Goal: Task Accomplishment & Management: Manage account settings

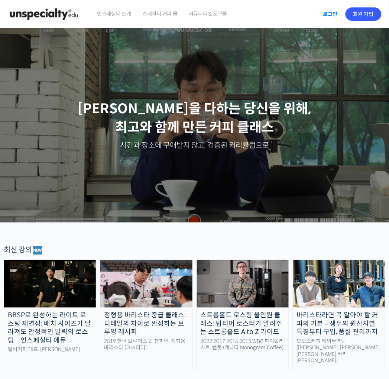
click at [331, 16] on link "로그인" at bounding box center [330, 14] width 23 height 17
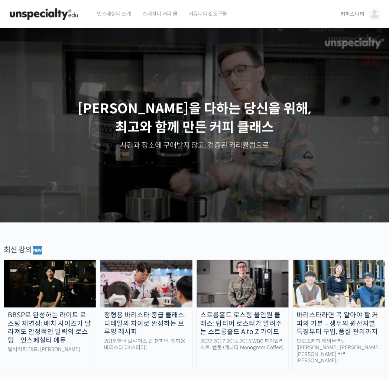
click at [368, 12] on img at bounding box center [374, 13] width 13 height 13
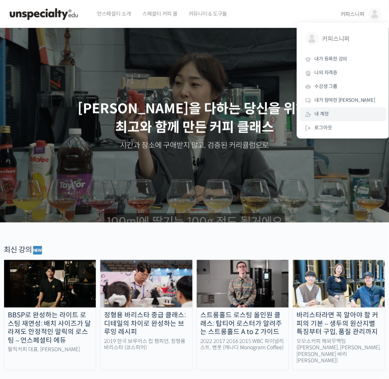
click at [336, 110] on link "내 계정" at bounding box center [343, 114] width 87 height 14
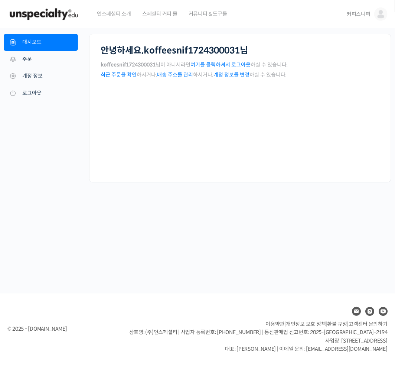
click at [47, 12] on img at bounding box center [43, 14] width 73 height 22
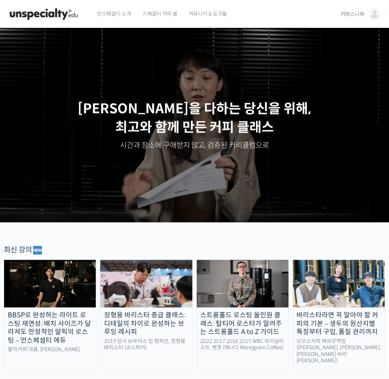
click at [358, 16] on span "커피스니퍼" at bounding box center [352, 14] width 24 height 7
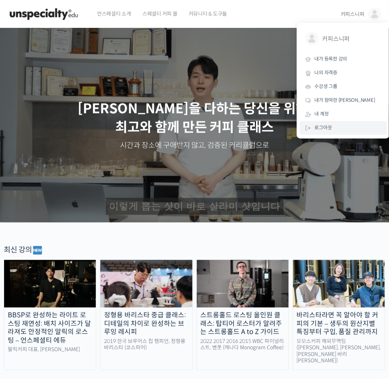
click at [319, 127] on span "로그아웃" at bounding box center [322, 127] width 17 height 6
